Goal: Task Accomplishment & Management: Use online tool/utility

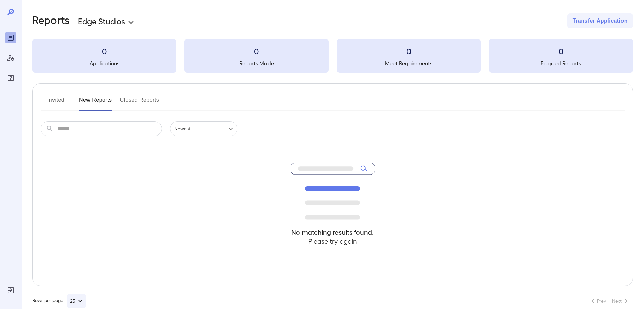
click at [63, 99] on button "Invited" at bounding box center [56, 102] width 30 height 16
click at [80, 100] on button "New Reports" at bounding box center [95, 102] width 33 height 16
click at [92, 100] on button "New Reports" at bounding box center [95, 102] width 33 height 16
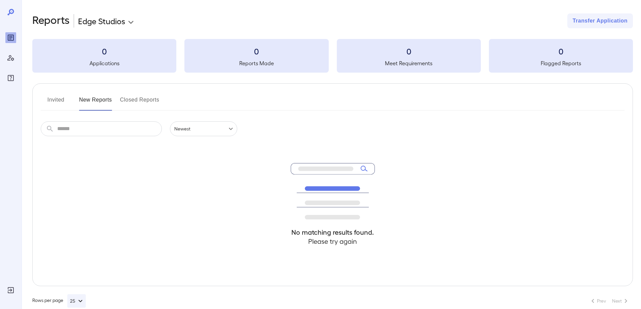
click at [92, 100] on button "New Reports" at bounding box center [95, 102] width 33 height 16
click at [13, 14] on icon at bounding box center [11, 12] width 8 height 8
click at [7, 10] on icon at bounding box center [11, 12] width 8 height 8
click at [12, 37] on icon "Reports" at bounding box center [10, 37] width 3 height 3
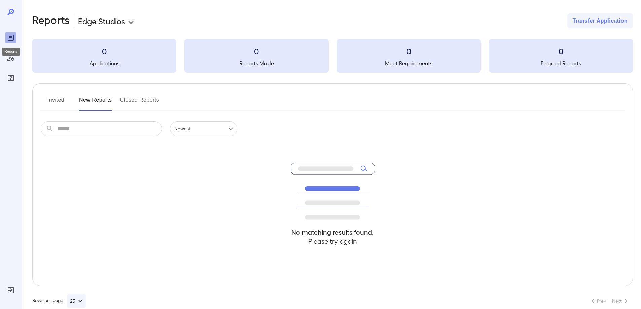
click at [7, 55] on div "Reports" at bounding box center [11, 52] width 18 height 8
click at [8, 58] on icon "Manage Users" at bounding box center [11, 58] width 8 height 8
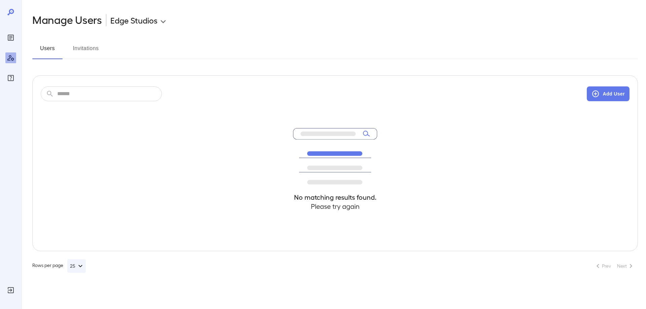
click at [4, 35] on div at bounding box center [11, 154] width 22 height 309
click at [9, 38] on icon "Reports" at bounding box center [10, 37] width 3 height 3
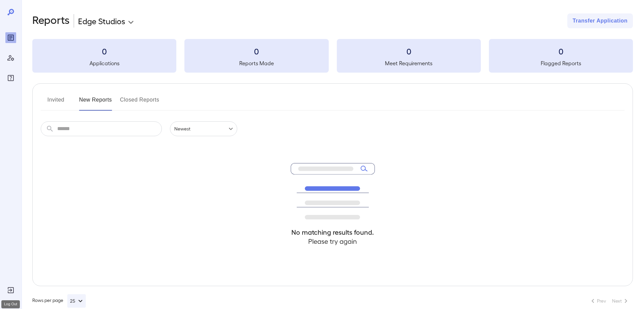
click at [9, 290] on icon "Log Out" at bounding box center [11, 290] width 8 height 8
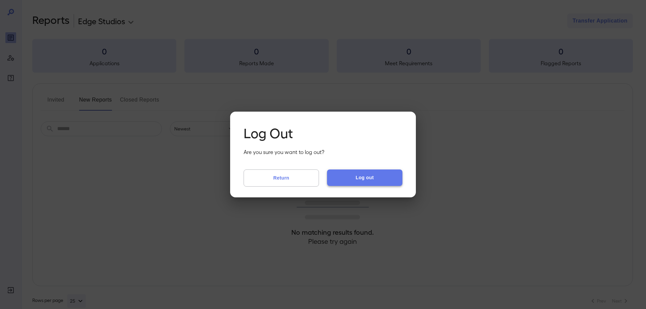
click at [360, 175] on button "Log out" at bounding box center [364, 177] width 75 height 16
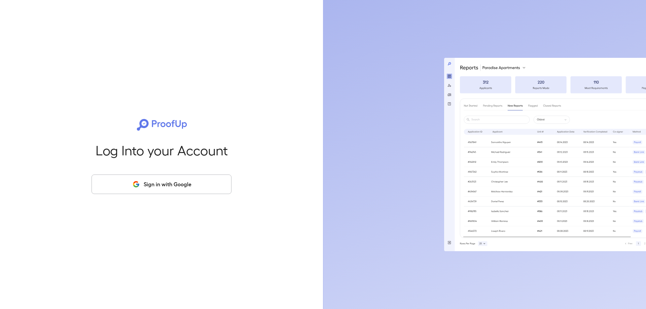
click at [165, 187] on button "Sign in with Google" at bounding box center [161, 185] width 140 height 20
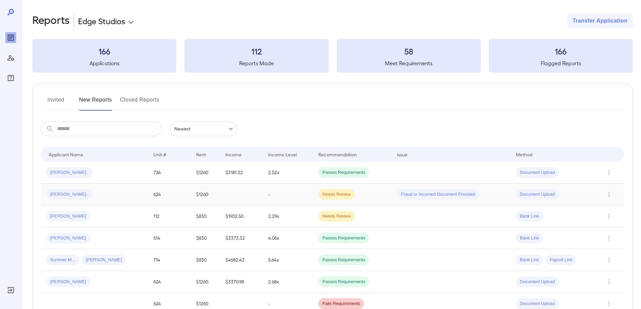
click at [282, 190] on td "-" at bounding box center [288, 195] width 50 height 22
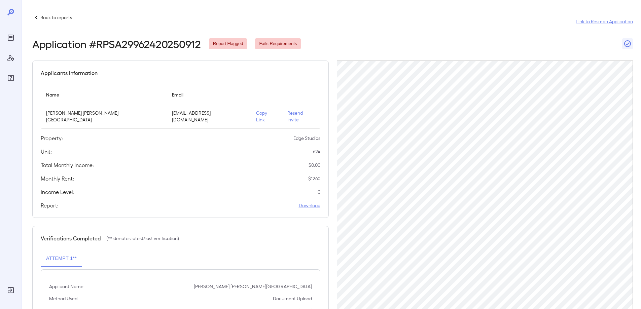
scroll to position [65, 0]
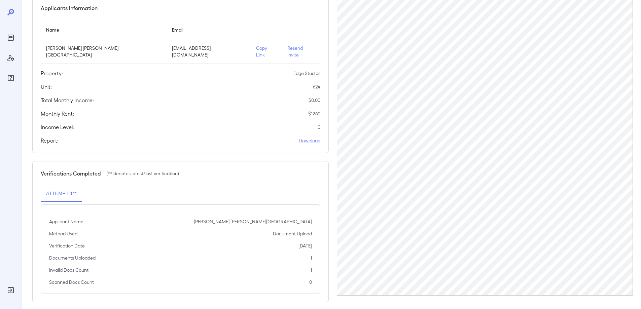
click at [256, 49] on p "Copy Link" at bounding box center [266, 51] width 21 height 13
